Goal: Task Accomplishment & Management: Manage account settings

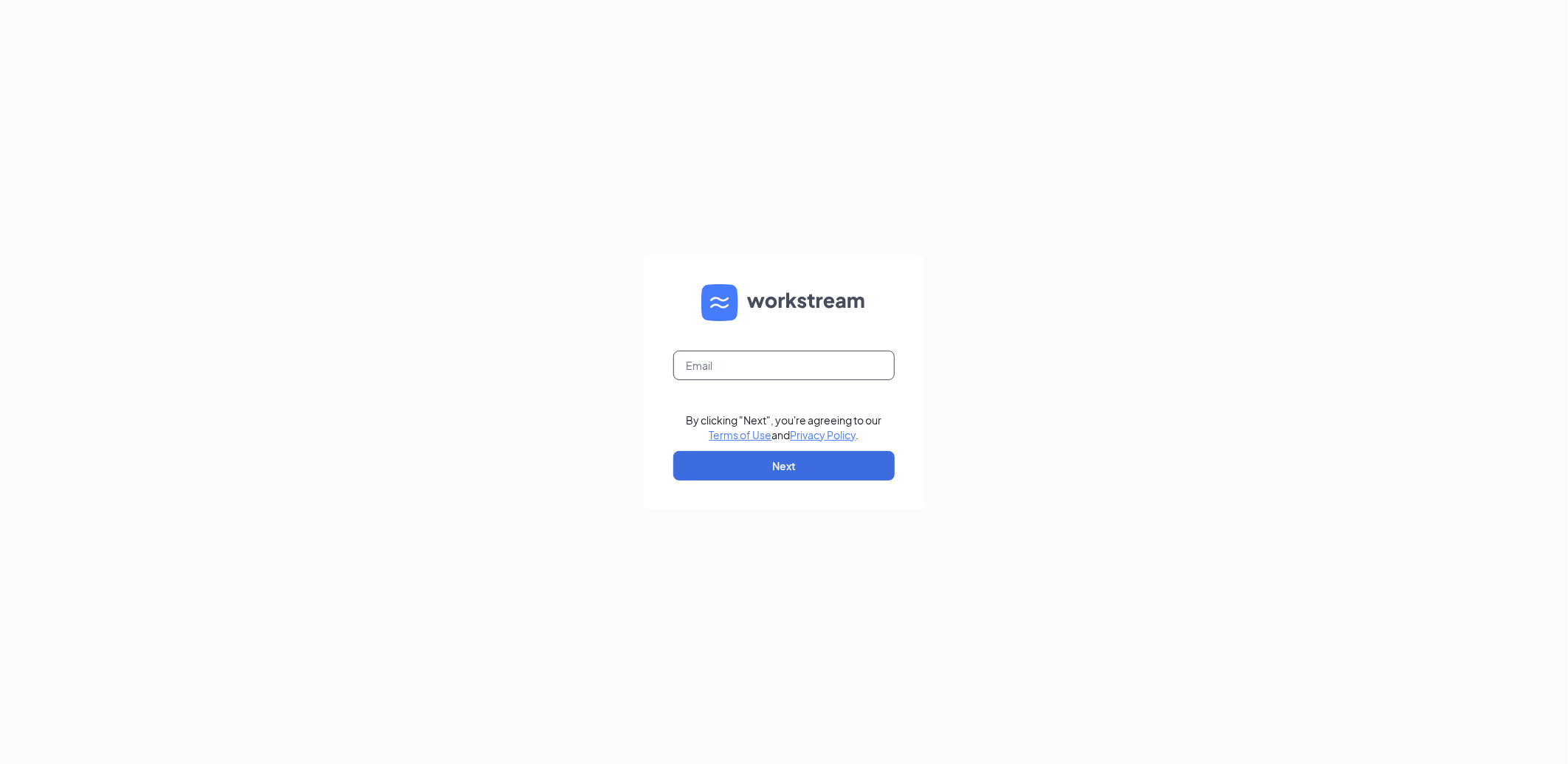
click at [766, 358] on input "text" at bounding box center [784, 365] width 222 height 30
type input "207563@famousforchicken.com"
click at [739, 462] on button "Next" at bounding box center [784, 465] width 222 height 30
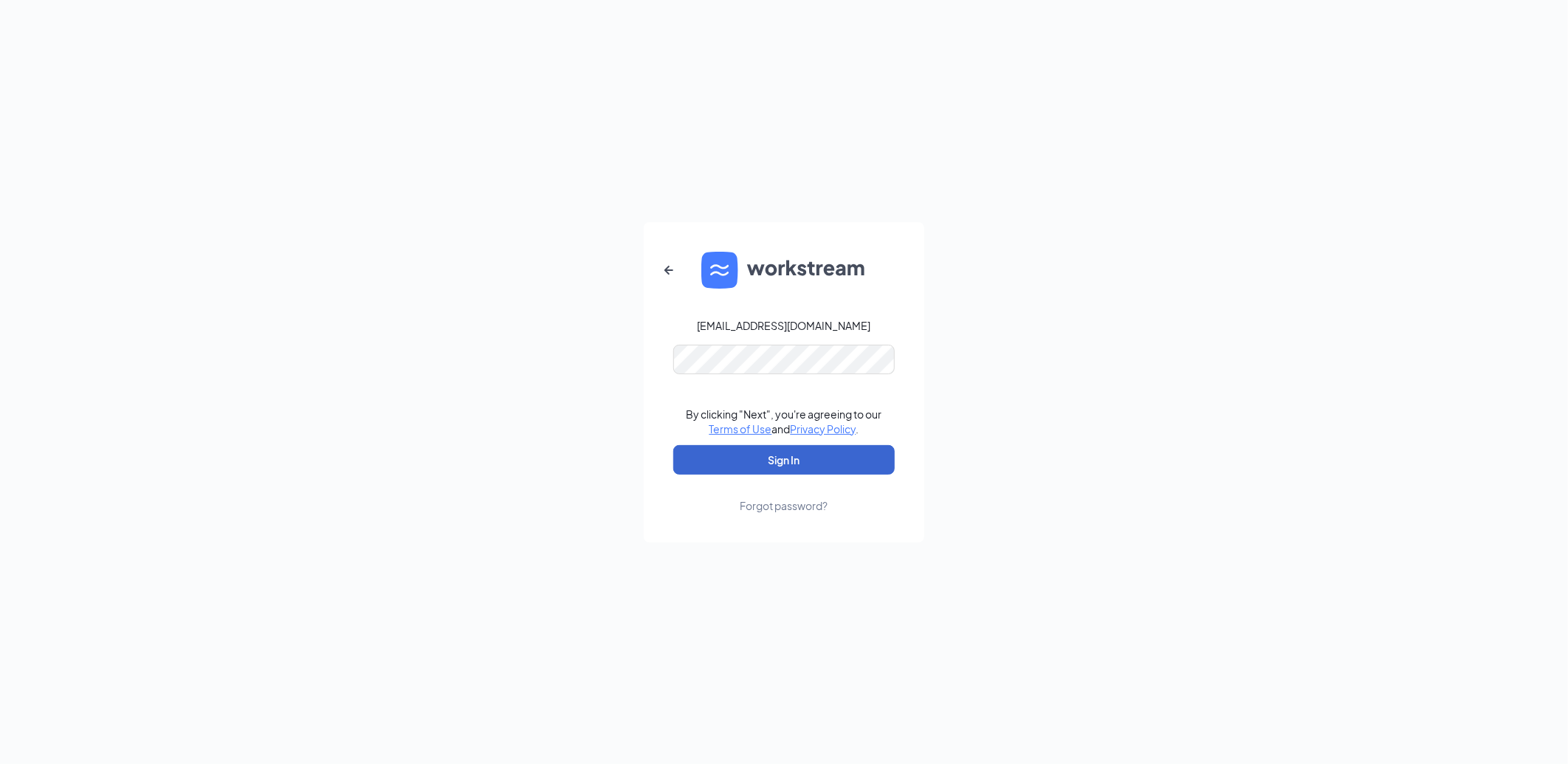
click at [739, 453] on button "Sign In" at bounding box center [784, 460] width 222 height 30
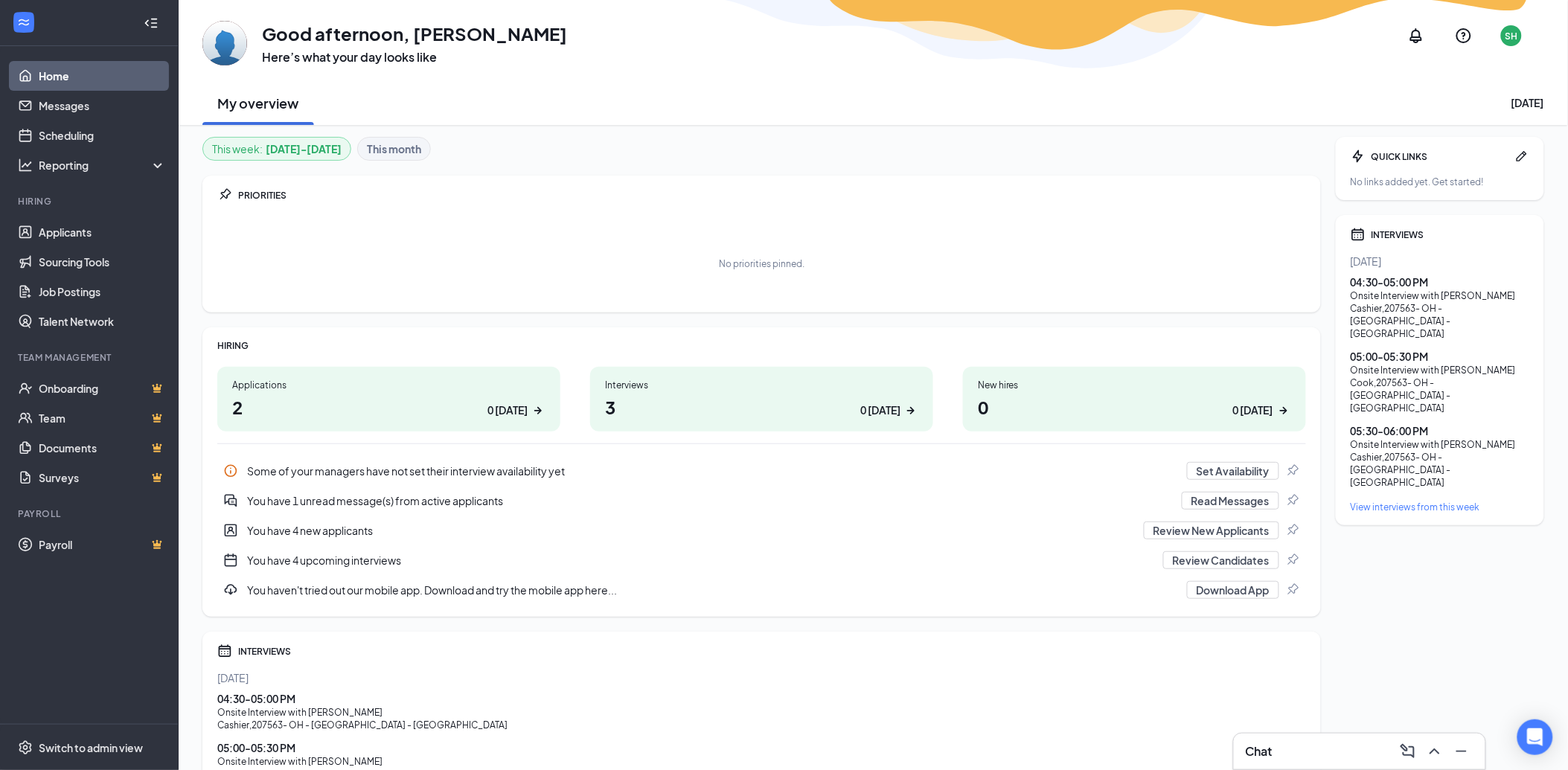
click at [1283, 749] on div "Chat" at bounding box center [1359, 752] width 228 height 24
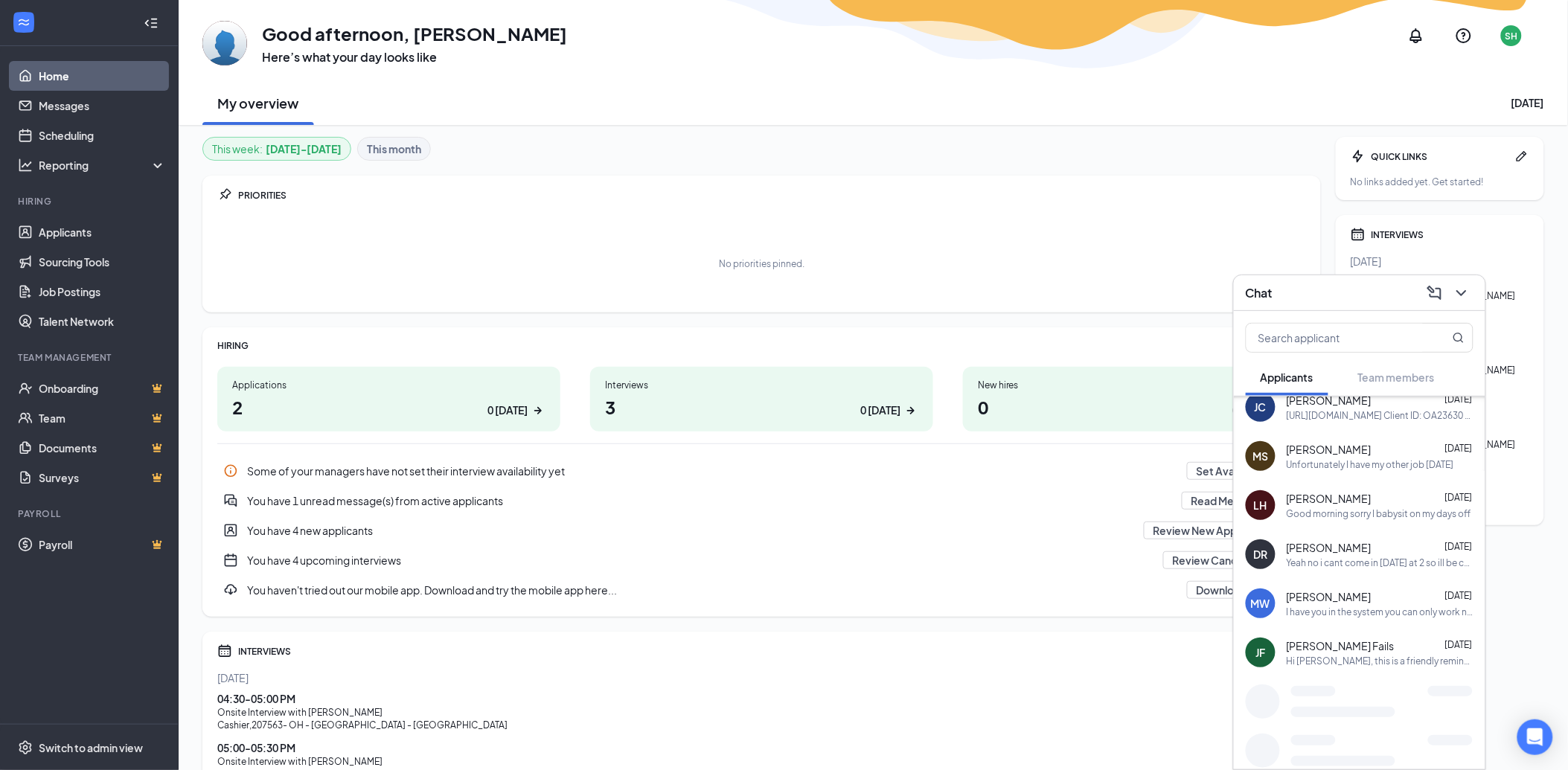
scroll to position [238, 0]
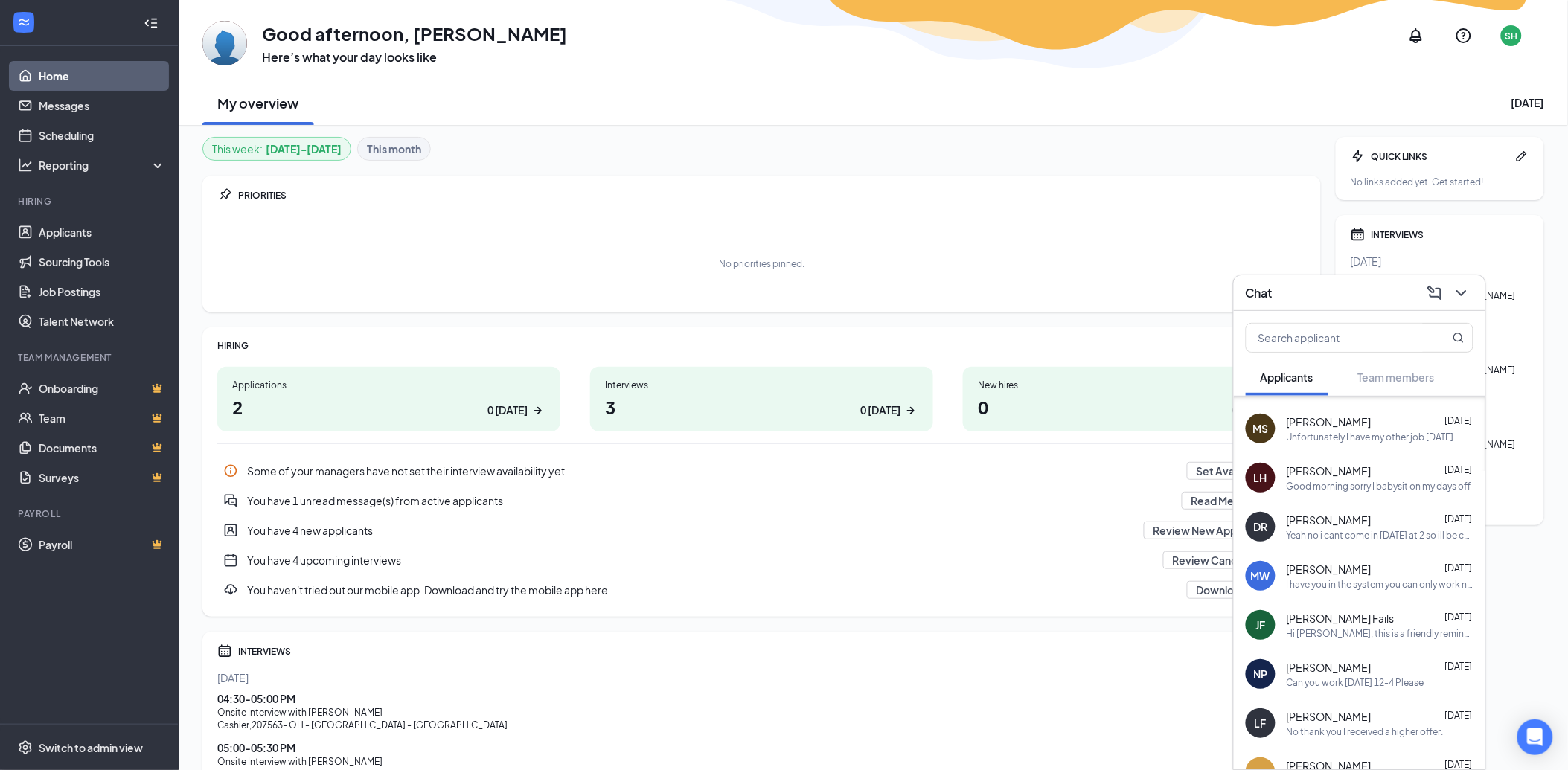
click at [1352, 628] on div "Hi [PERSON_NAME], this is a friendly reminder. Your onsite interview with LFR C…" at bounding box center [1380, 634] width 187 height 13
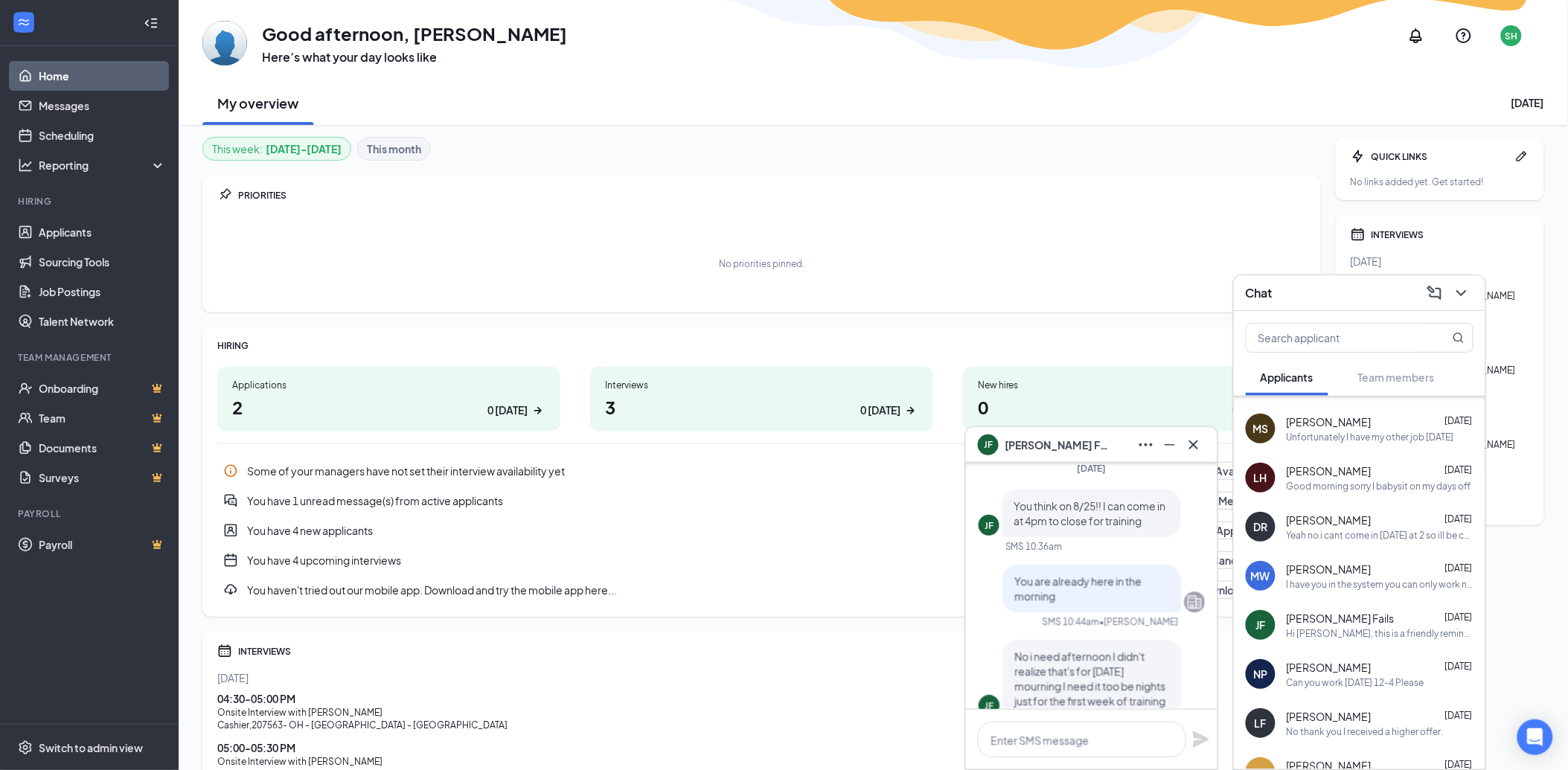
scroll to position [-514, 0]
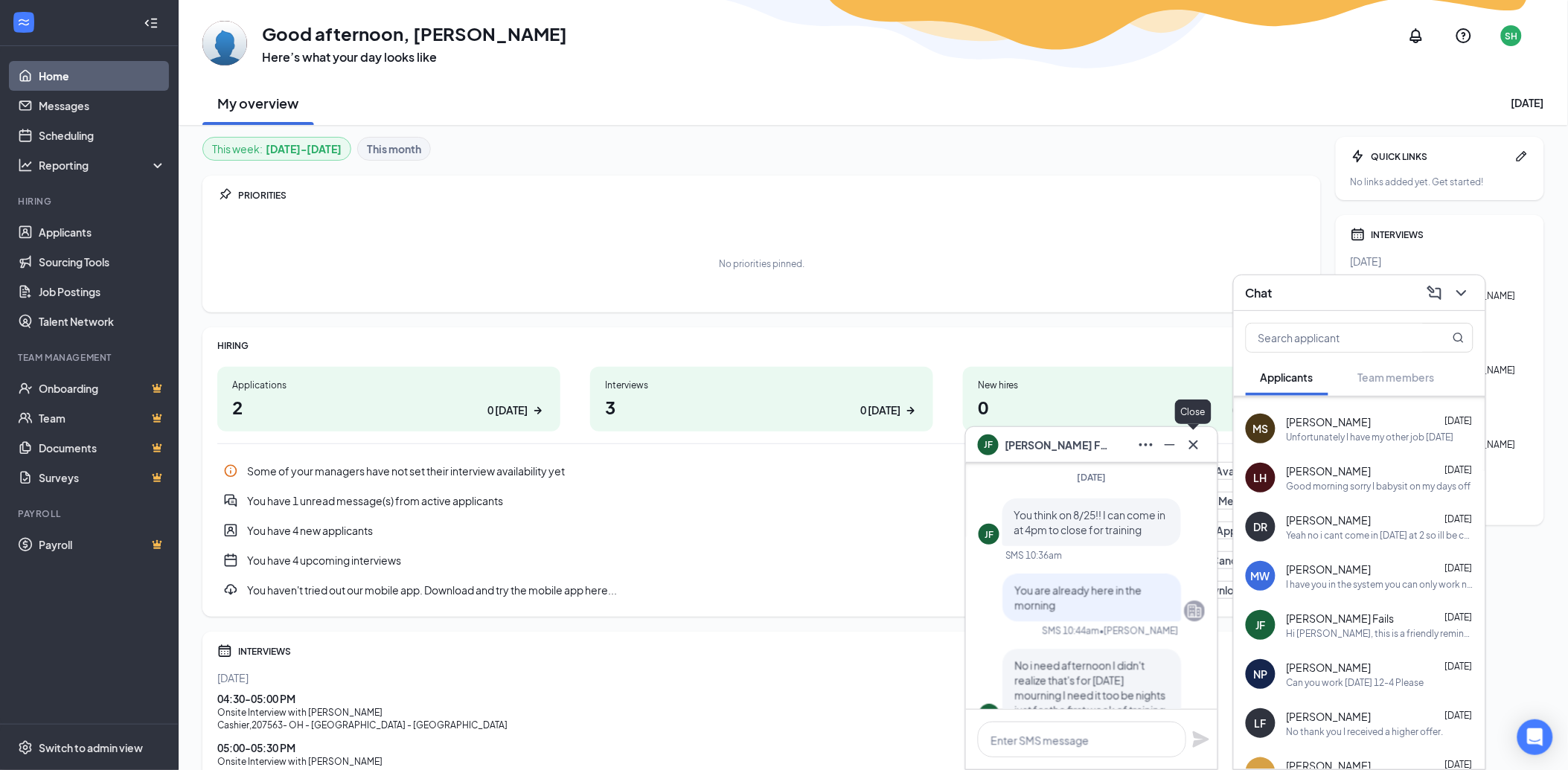
click at [1192, 439] on icon "Cross" at bounding box center [1194, 445] width 18 height 18
